Goal: Task Accomplishment & Management: Complete application form

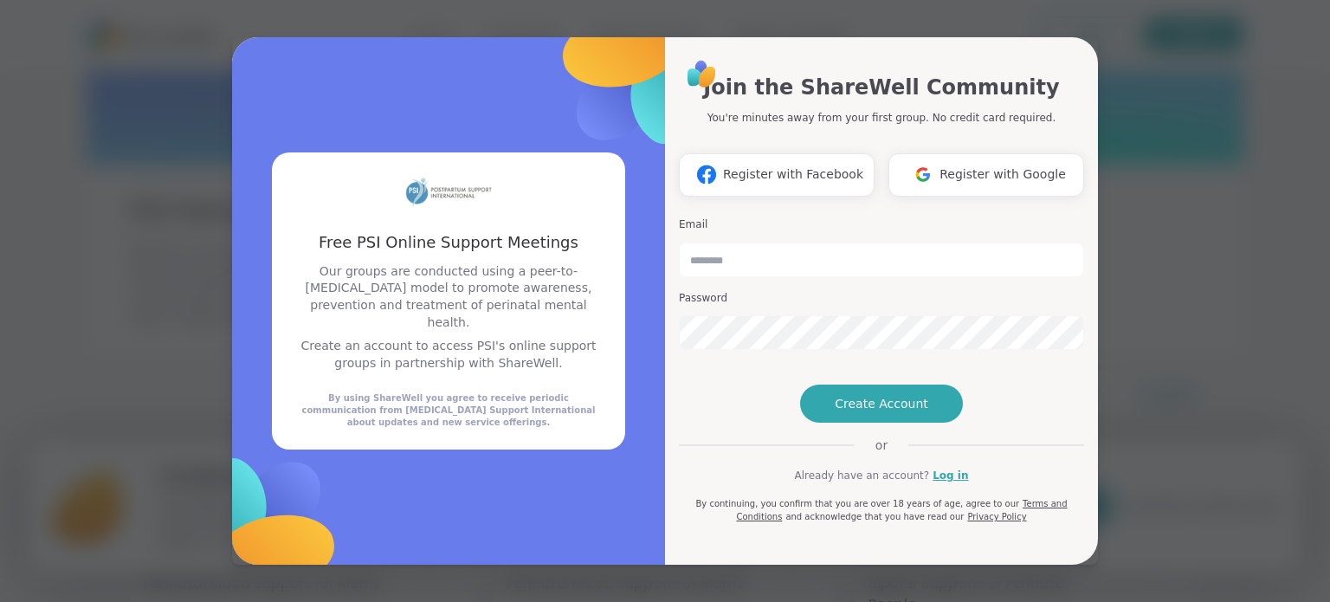
click at [1063, 72] on div "Join the ShareWell Community You're minutes away from your first group. No cred…" at bounding box center [881, 99] width 405 height 54
click at [691, 372] on div "Join the ShareWell Community You're minutes away from your first group. No cred…" at bounding box center [881, 291] width 405 height 466
click at [713, 242] on input "email" at bounding box center [881, 259] width 405 height 35
type input "*"
type input "**********"
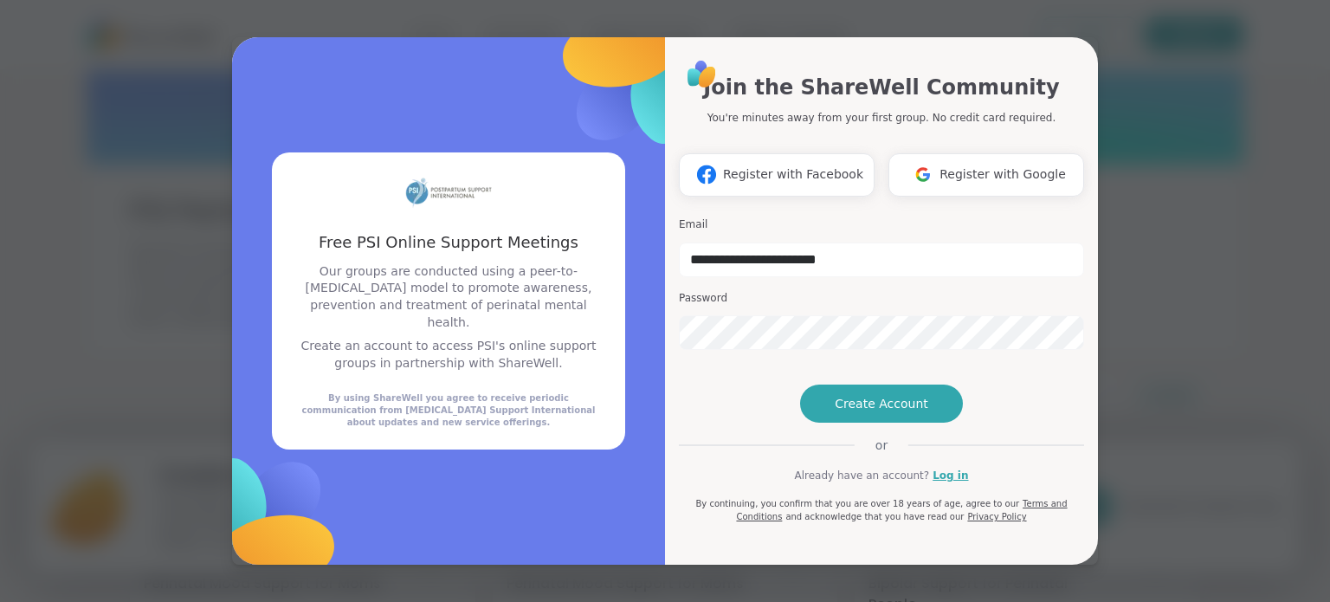
click at [783, 291] on h3 "Password" at bounding box center [881, 298] width 405 height 15
click at [835, 412] on span "Create Account" at bounding box center [882, 403] width 94 height 17
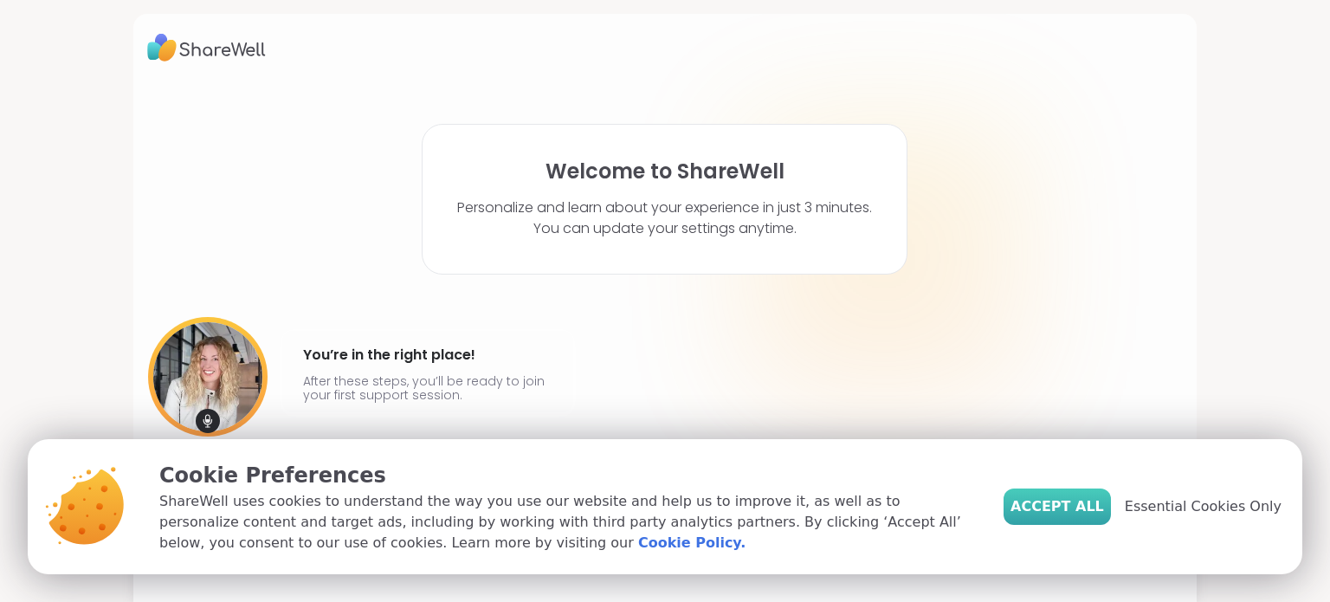
click at [1080, 493] on button "Accept All" at bounding box center [1056, 506] width 107 height 36
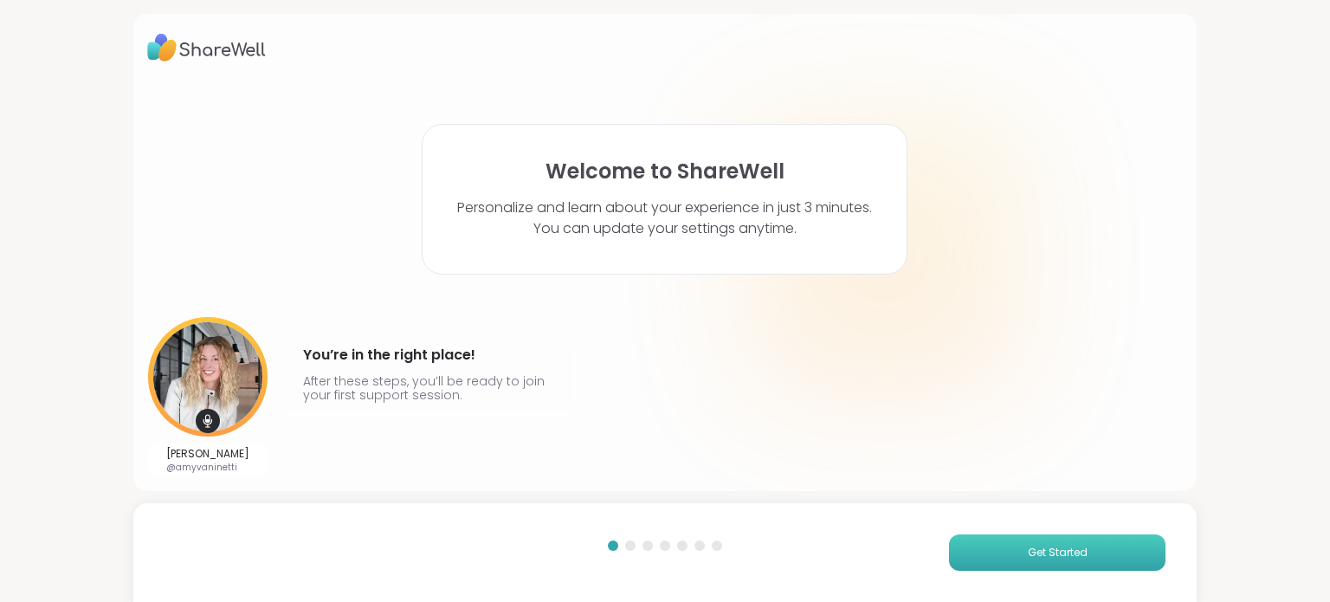
click at [1028, 552] on span "Get Started" at bounding box center [1058, 553] width 60 height 16
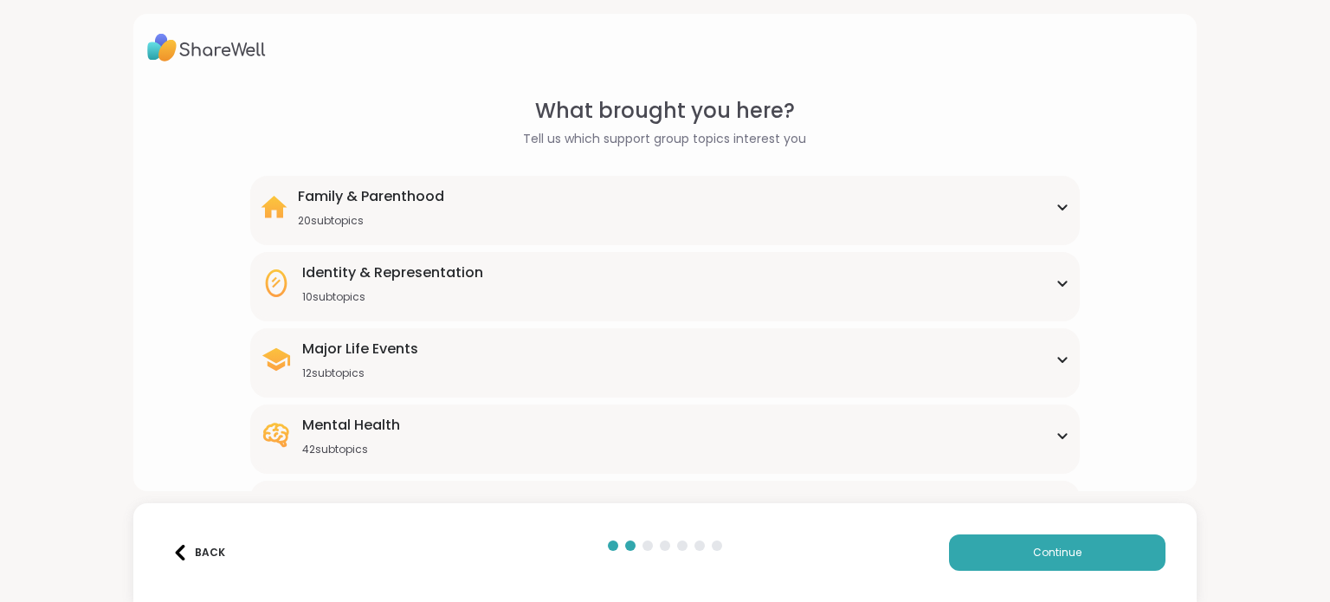
click at [1041, 206] on div "Family & Parenthood 20 subtopics" at bounding box center [665, 207] width 808 height 42
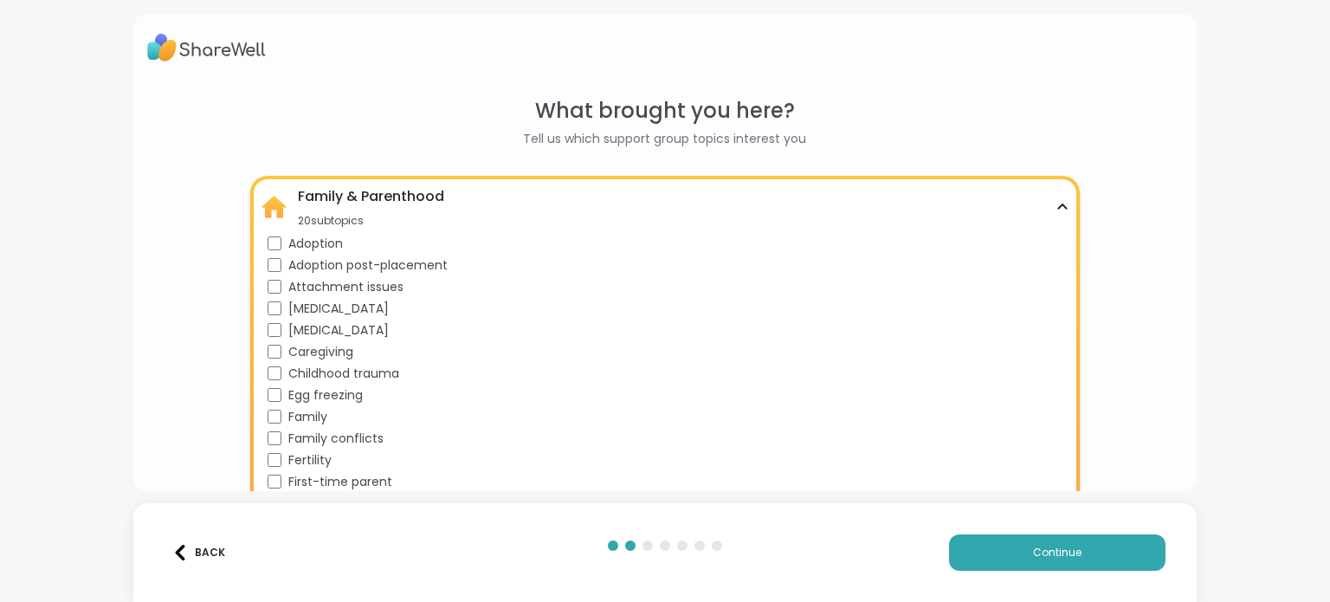
click at [1055, 204] on icon at bounding box center [1062, 207] width 14 height 9
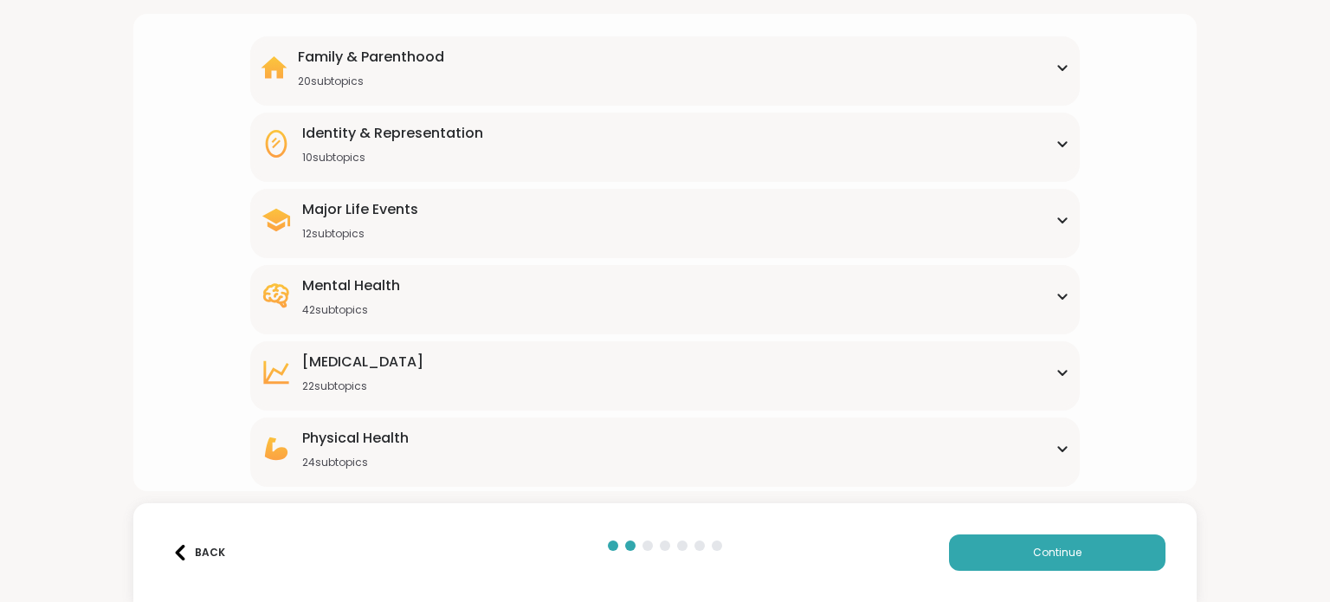
scroll to position [173, 0]
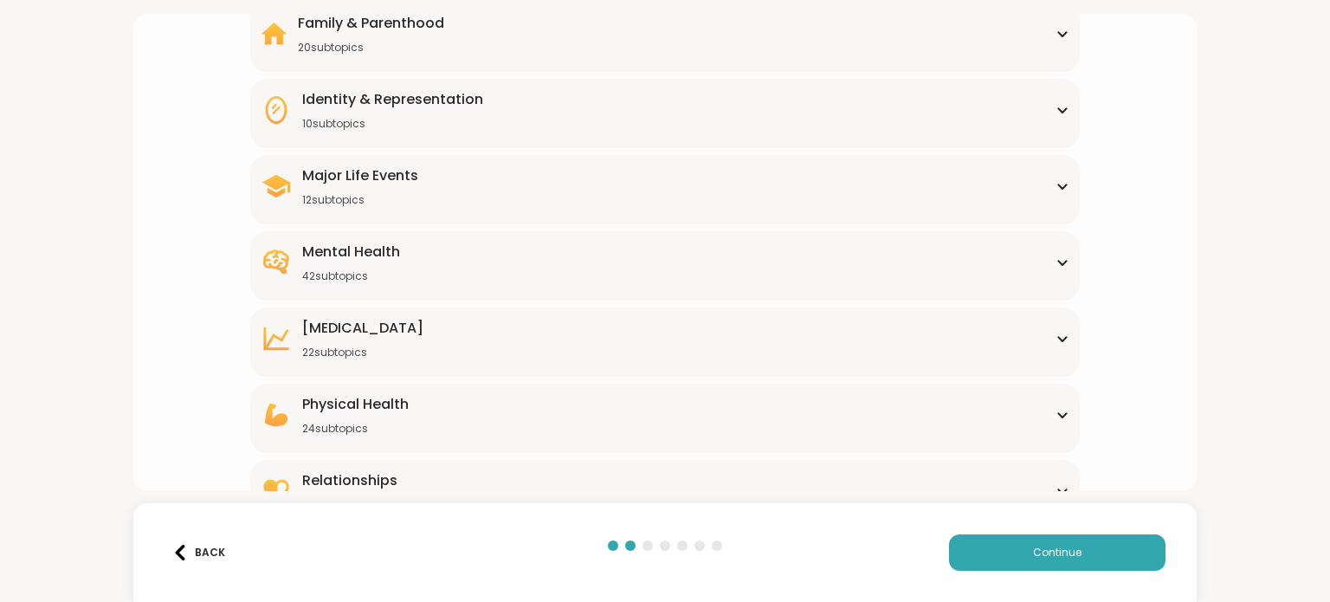
click at [1061, 34] on div "Family & Parenthood 20 subtopics Adoption Adoption post-placement Attachment is…" at bounding box center [664, 37] width 829 height 69
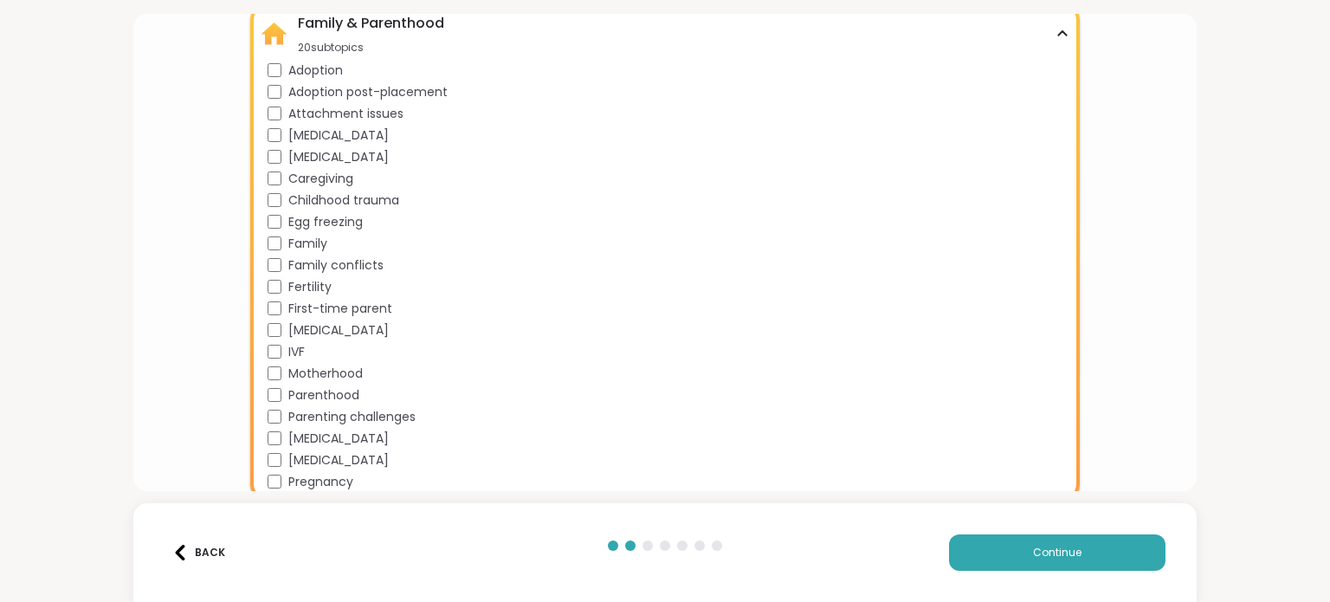
click at [1050, 28] on div "Family & Parenthood 20 subtopics" at bounding box center [665, 34] width 808 height 42
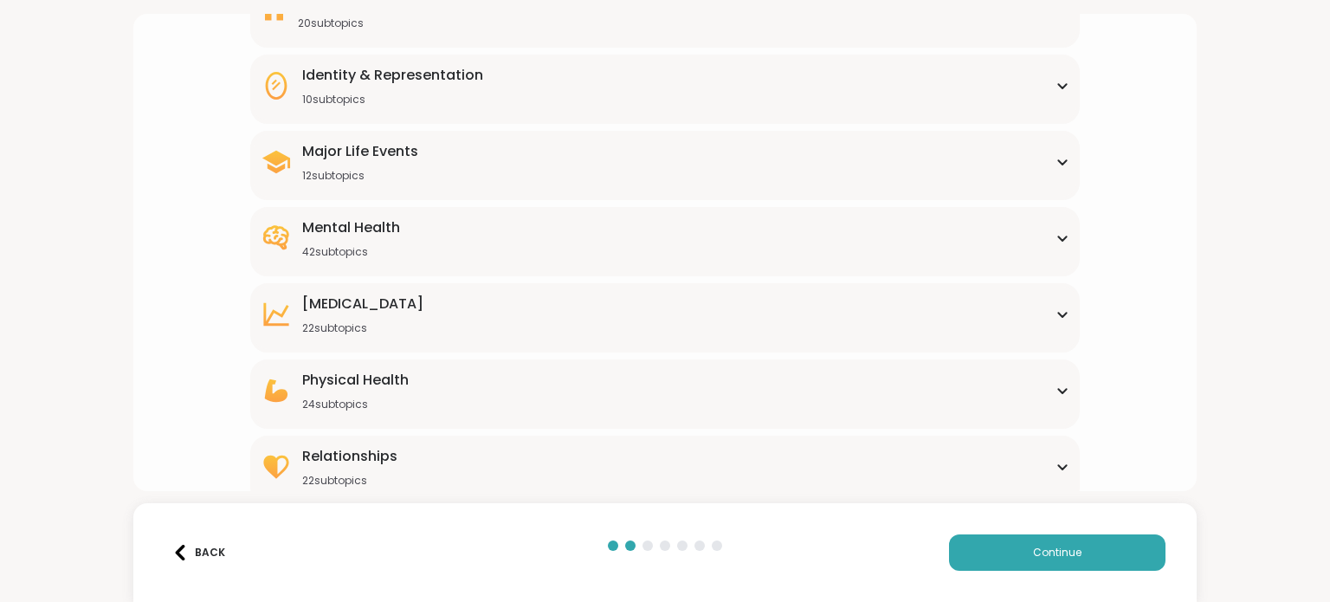
scroll to position [210, 0]
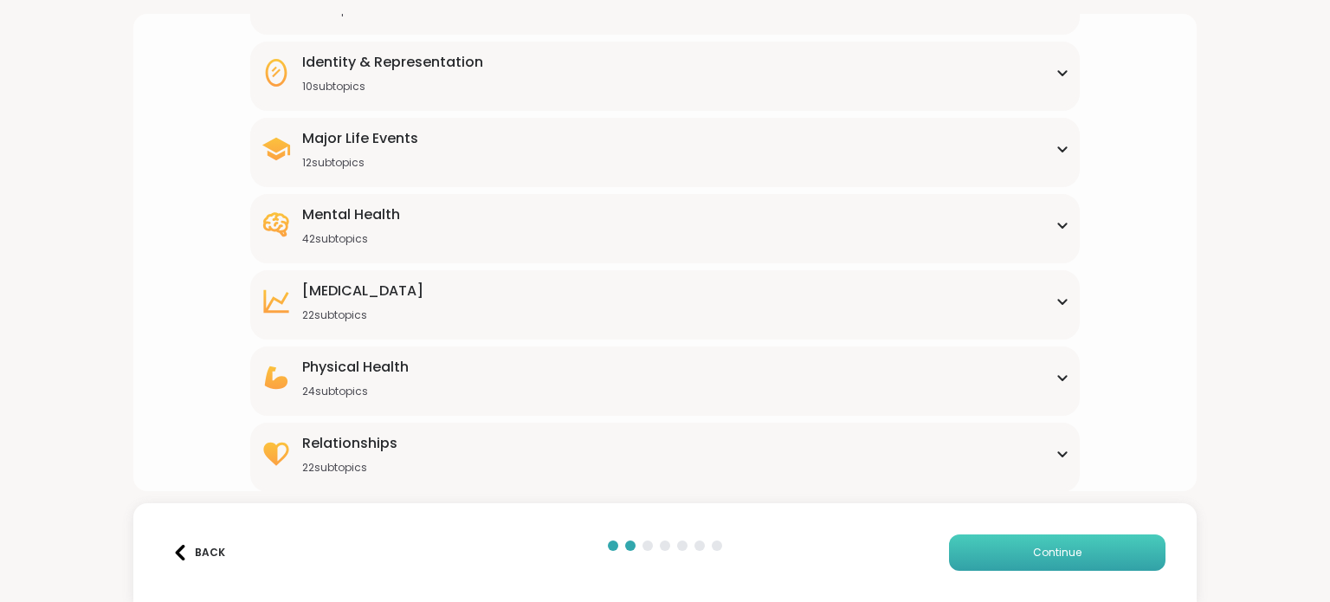
click at [1097, 552] on button "Continue" at bounding box center [1057, 552] width 216 height 36
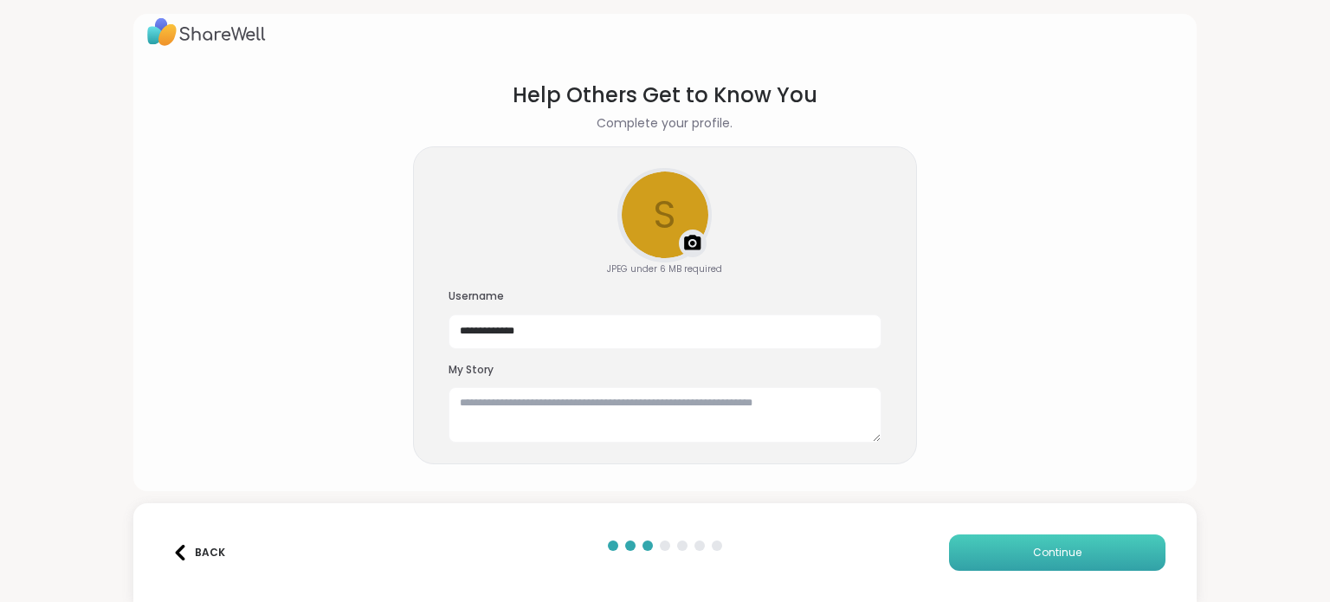
click at [1015, 551] on button "Continue" at bounding box center [1057, 552] width 216 height 36
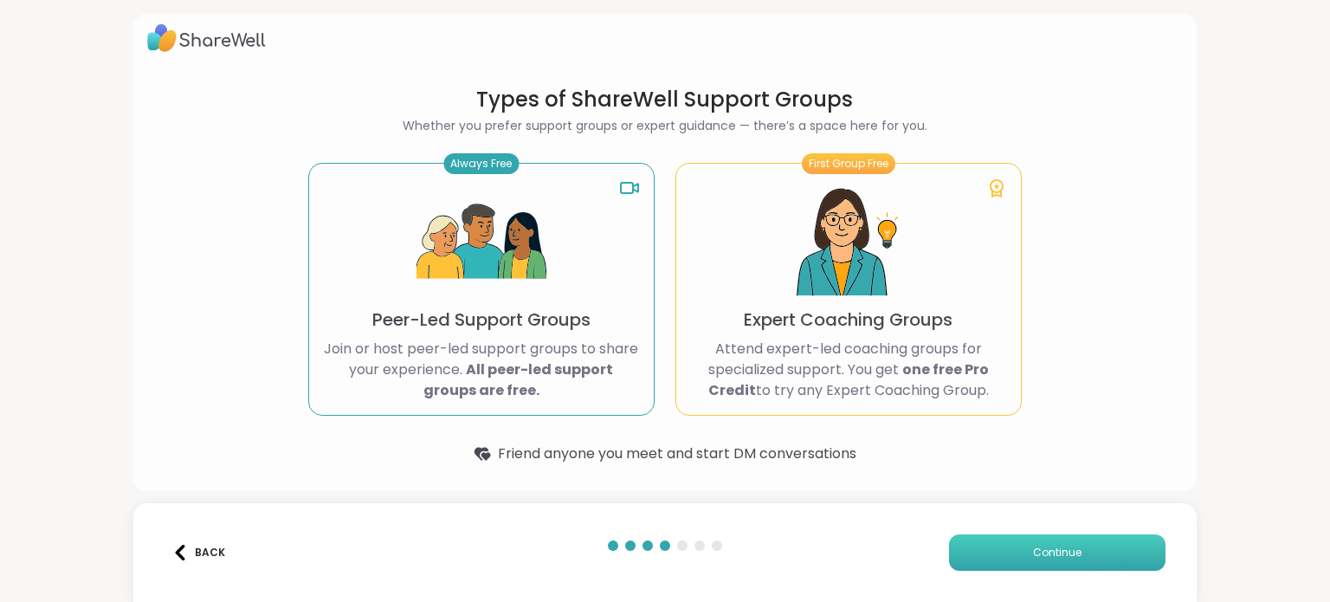
click at [1033, 558] on span "Continue" at bounding box center [1057, 553] width 48 height 16
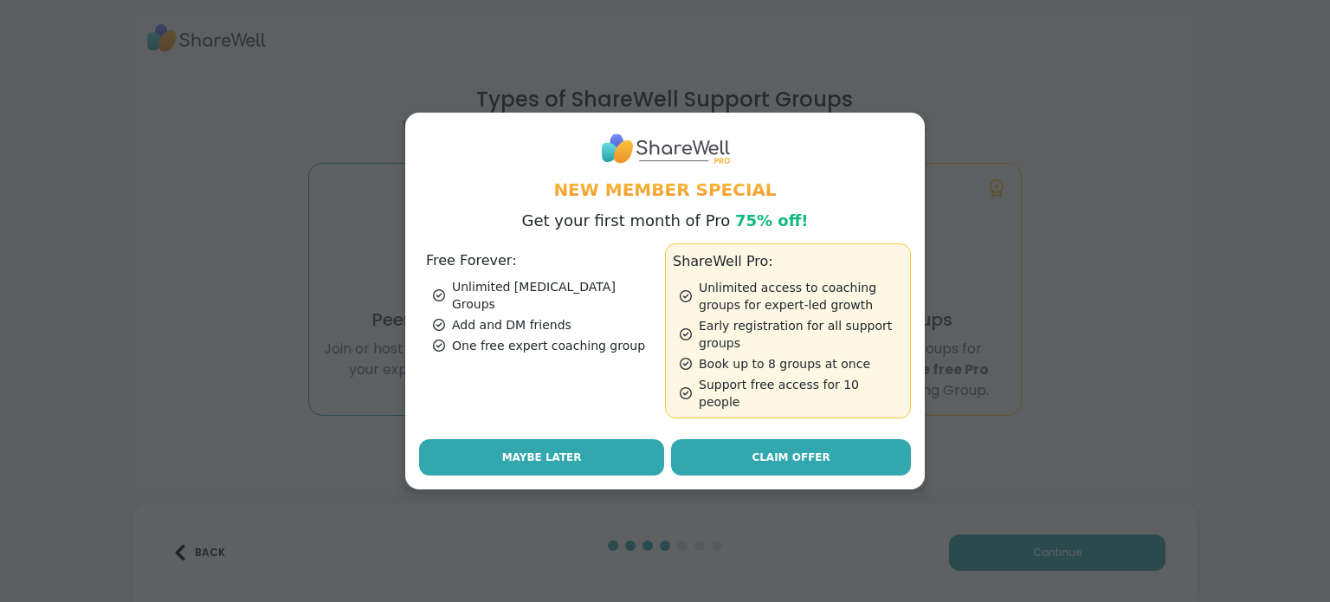
click at [545, 449] on span "Maybe Later" at bounding box center [542, 457] width 80 height 16
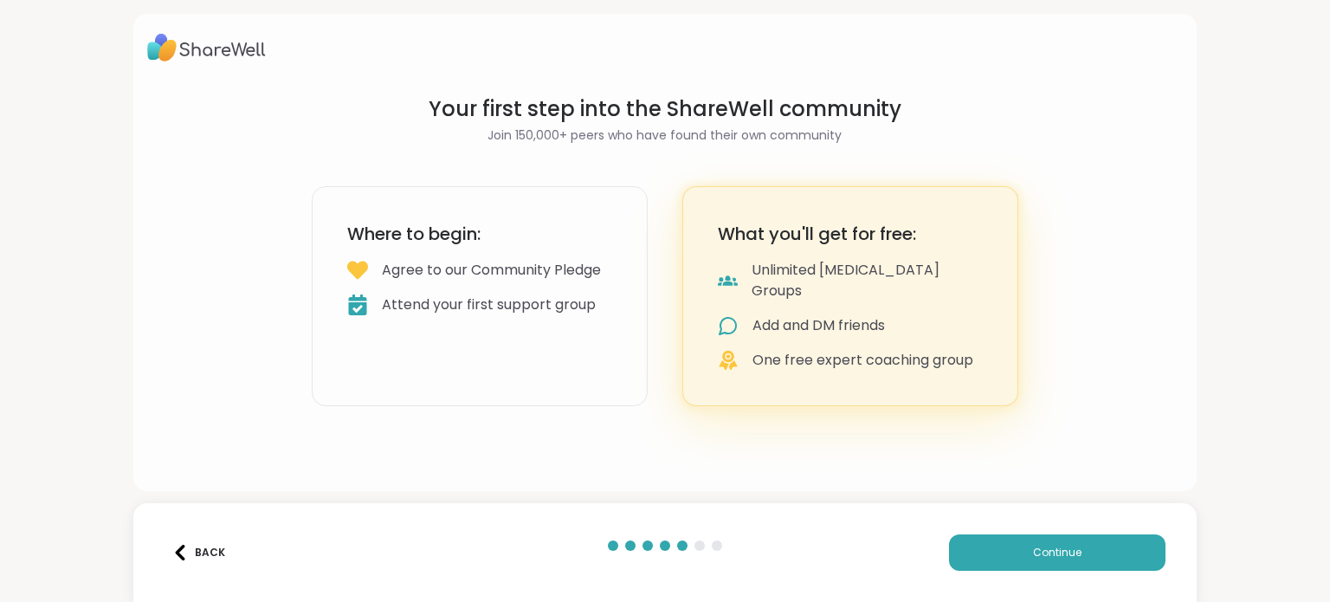
scroll to position [0, 0]
click at [1077, 557] on button "Continue" at bounding box center [1057, 552] width 216 height 36
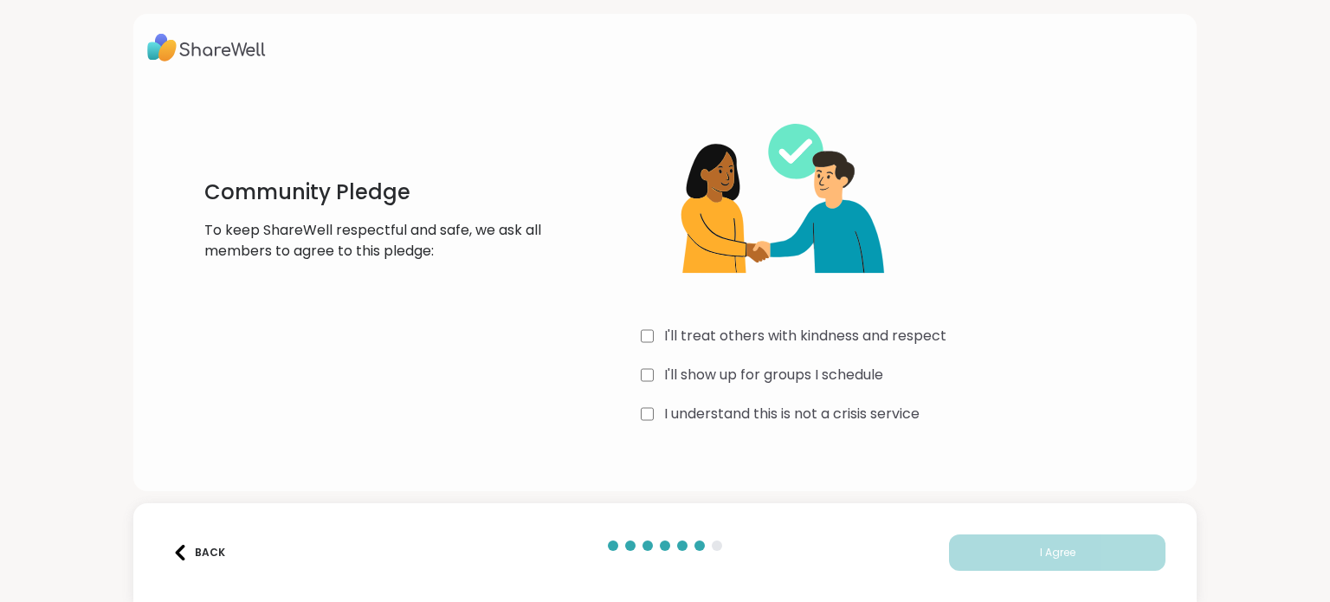
click at [794, 335] on label "I'll treat others with kindness and respect" at bounding box center [805, 336] width 282 height 21
click at [790, 373] on label "I'll show up for groups I schedule" at bounding box center [773, 374] width 219 height 21
click at [790, 412] on label "I understand this is not a crisis service" at bounding box center [791, 413] width 255 height 21
click at [1016, 548] on button "I Agree" at bounding box center [1057, 552] width 216 height 36
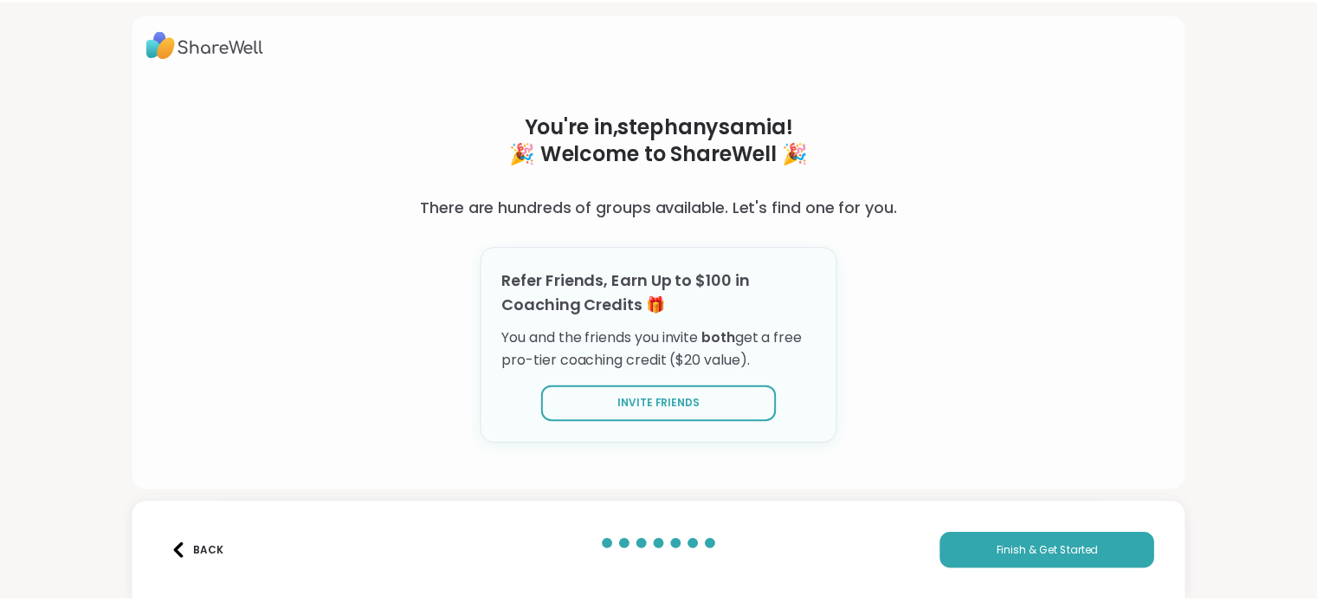
scroll to position [5, 0]
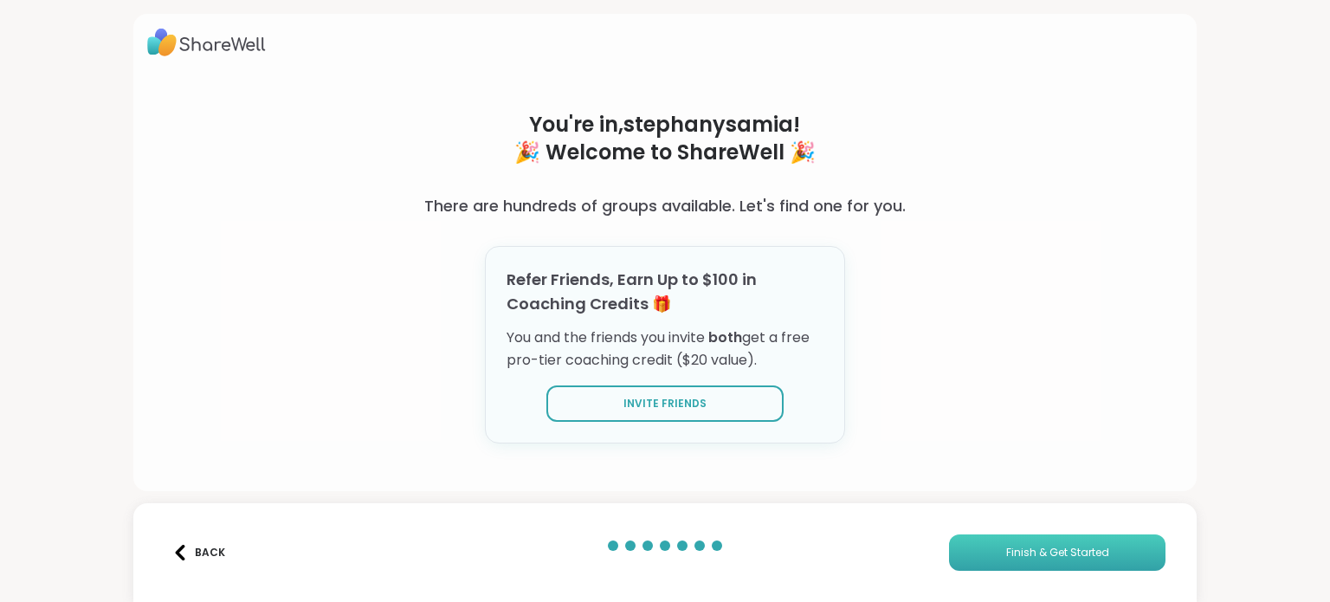
click at [1079, 543] on button "Finish & Get Started" at bounding box center [1057, 552] width 216 height 36
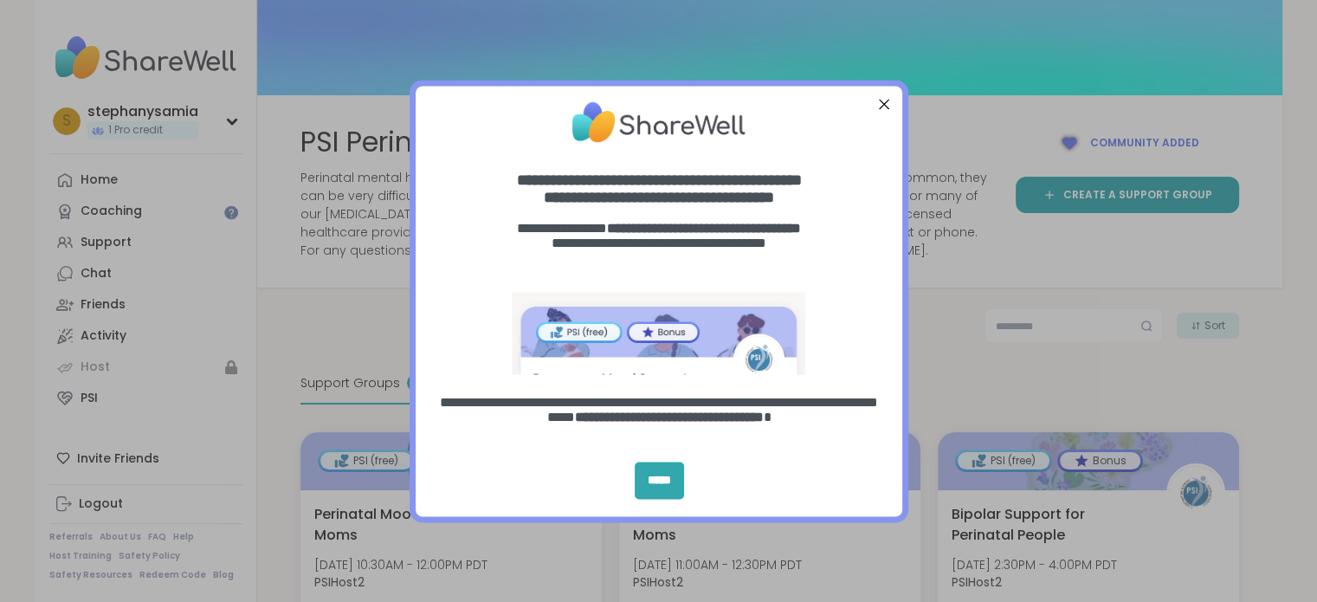
click at [885, 105] on div "Close Step" at bounding box center [883, 104] width 23 height 23
